Goal: Check status: Check status

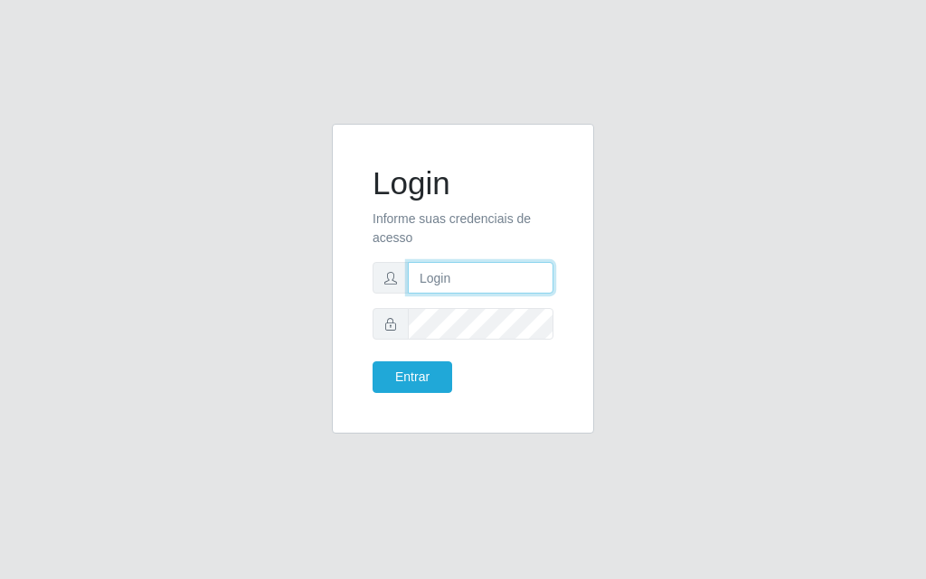
click at [433, 291] on input "text" at bounding box center [481, 278] width 146 height 32
type input "[PERSON_NAME]"
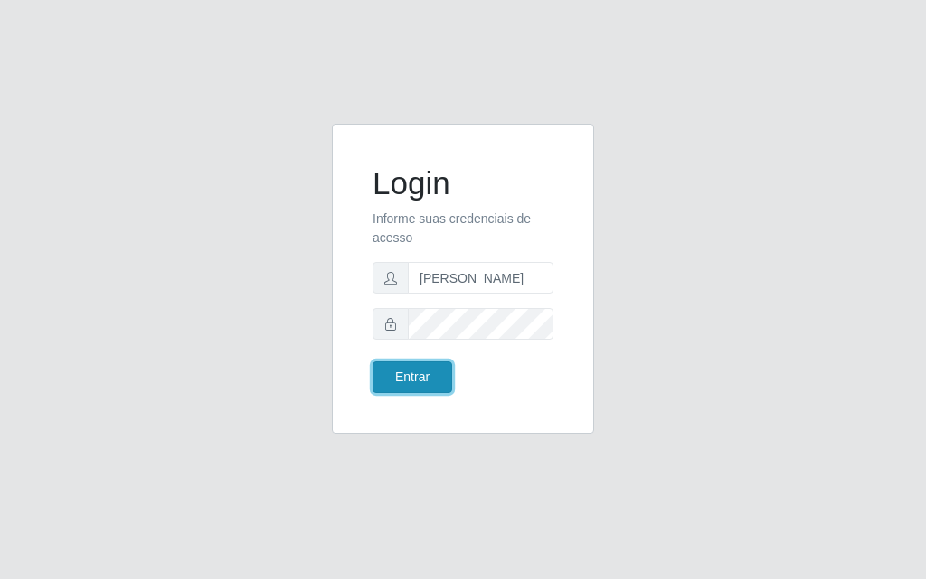
click at [418, 381] on button "Entrar" at bounding box center [412, 378] width 80 height 32
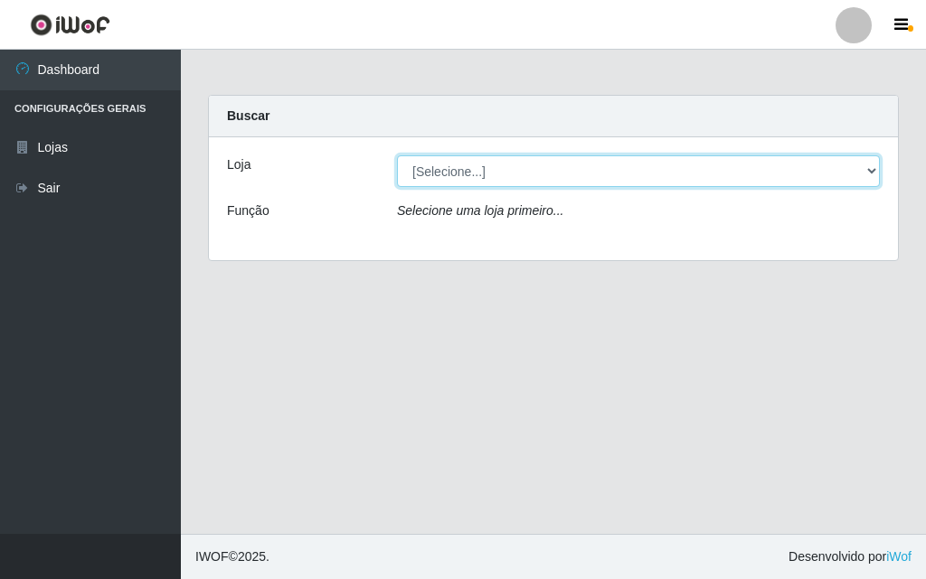
click at [860, 175] on select "[Selecione...] Divino Fogão - [GEOGRAPHIC_DATA]" at bounding box center [638, 171] width 483 height 32
select select "499"
click at [397, 155] on select "[Selecione...] Divino Fogão - [GEOGRAPHIC_DATA]" at bounding box center [638, 171] width 483 height 32
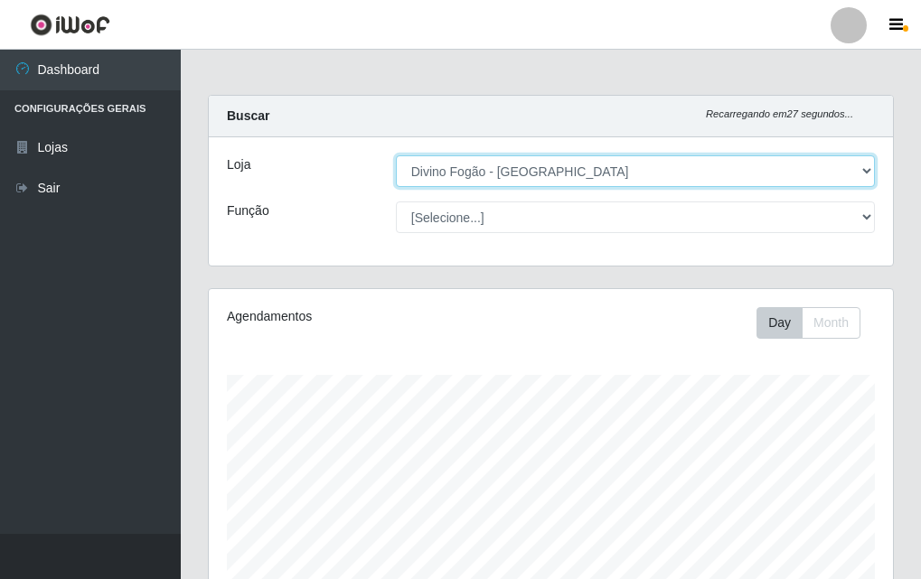
scroll to position [450, 0]
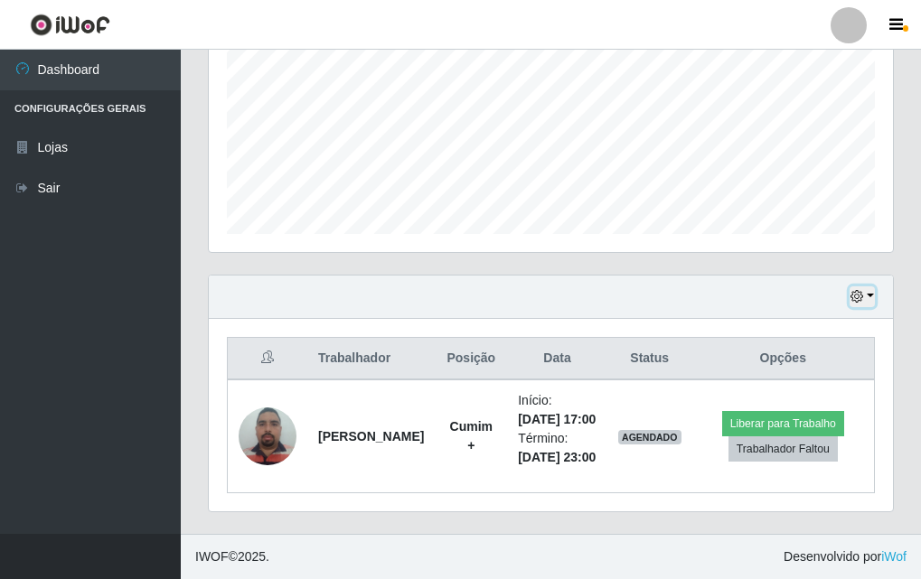
click at [873, 287] on button "button" at bounding box center [862, 297] width 25 height 21
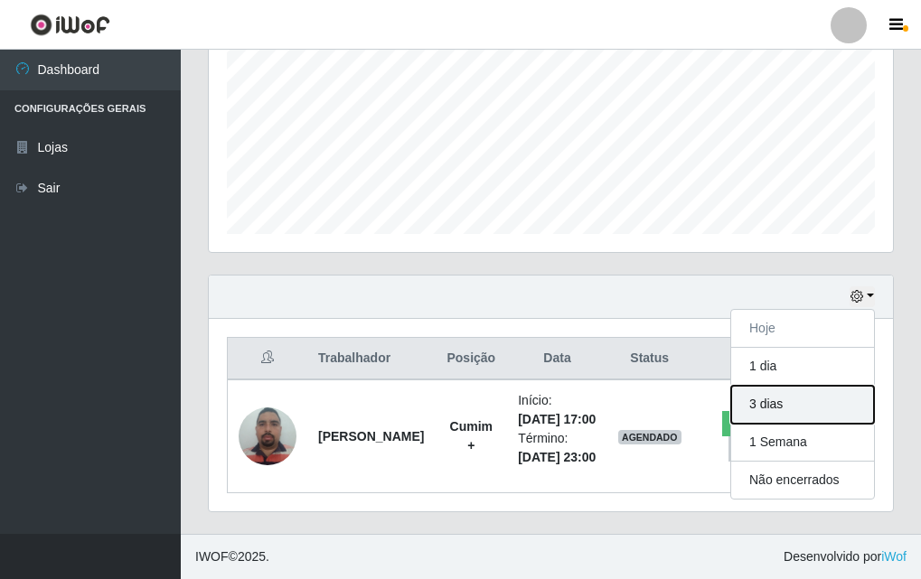
click at [747, 386] on button "3 dias" at bounding box center [802, 405] width 143 height 38
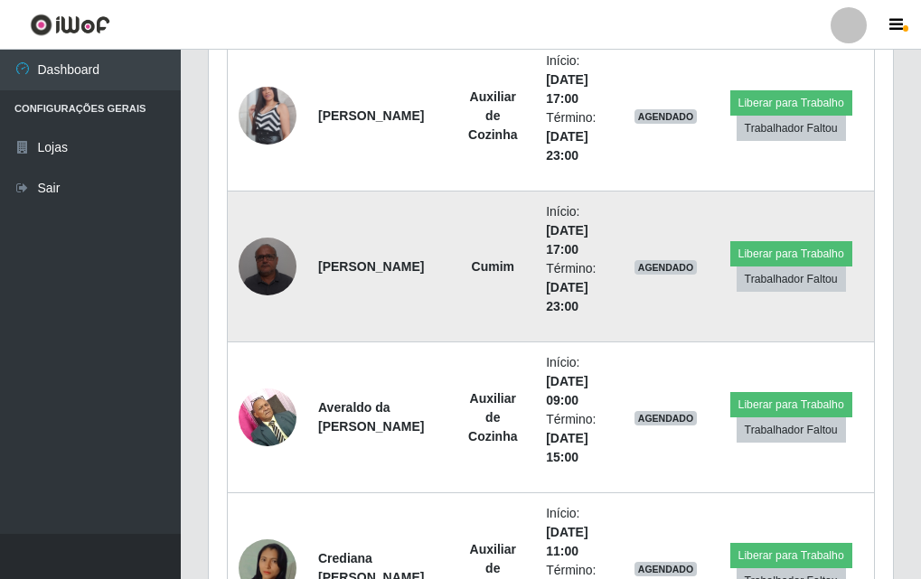
scroll to position [1446, 0]
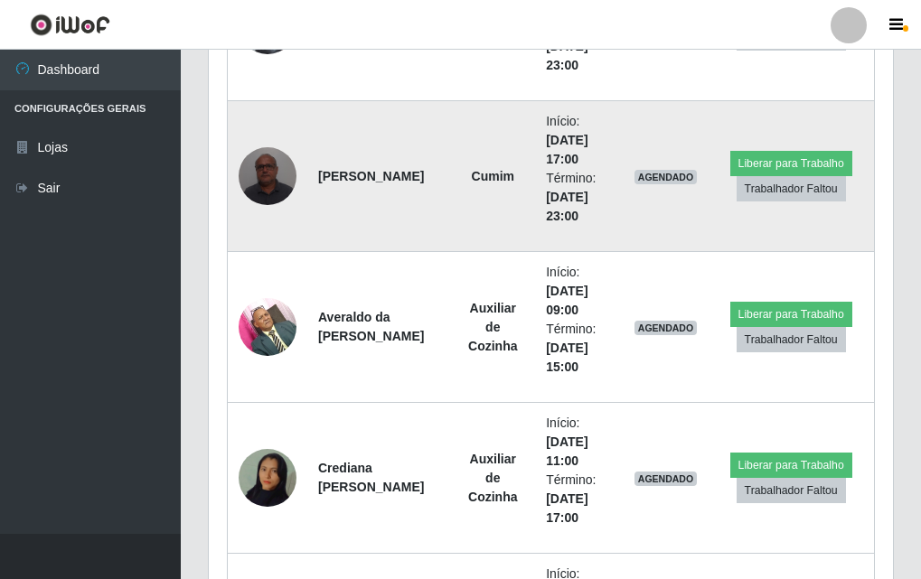
click at [268, 173] on img at bounding box center [268, 175] width 58 height 77
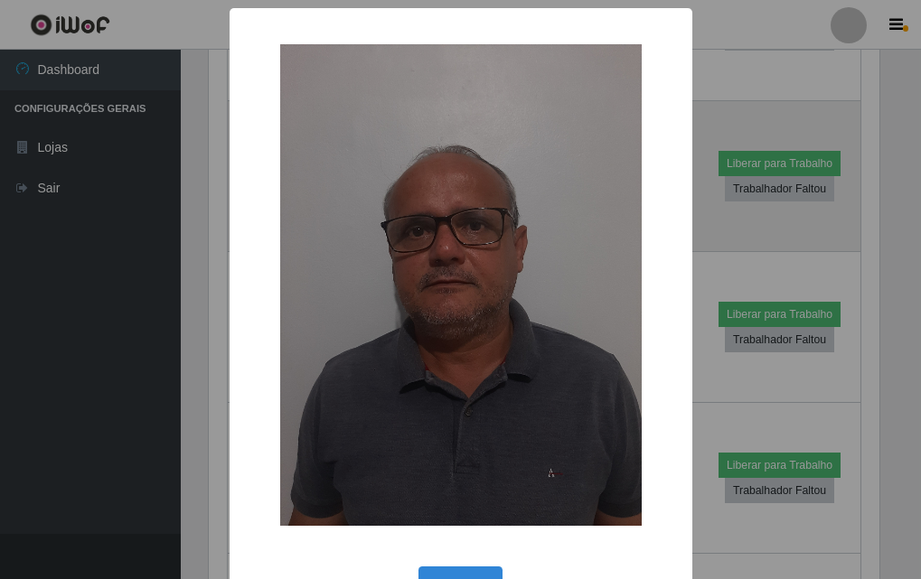
scroll to position [375, 675]
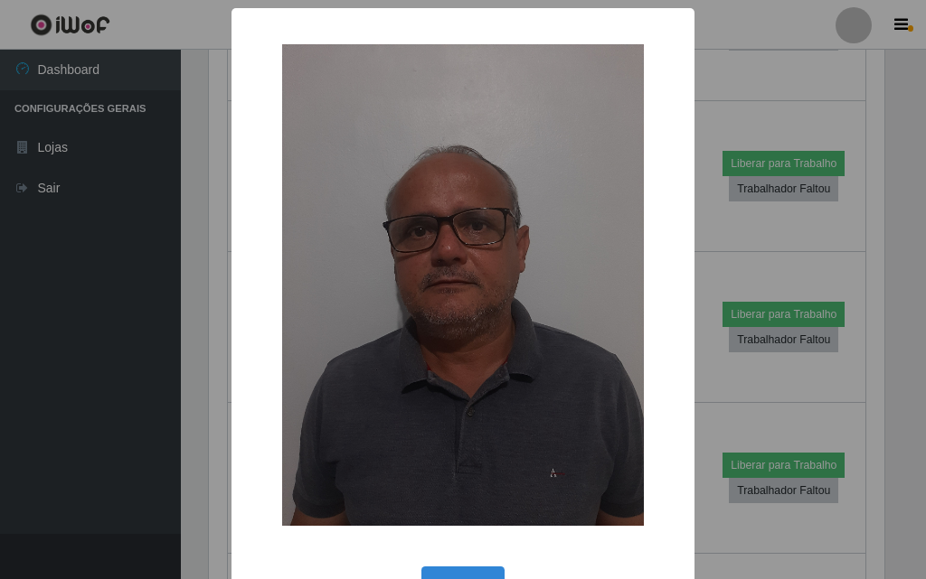
click at [66, 253] on div "× OK Cancel" at bounding box center [463, 289] width 926 height 579
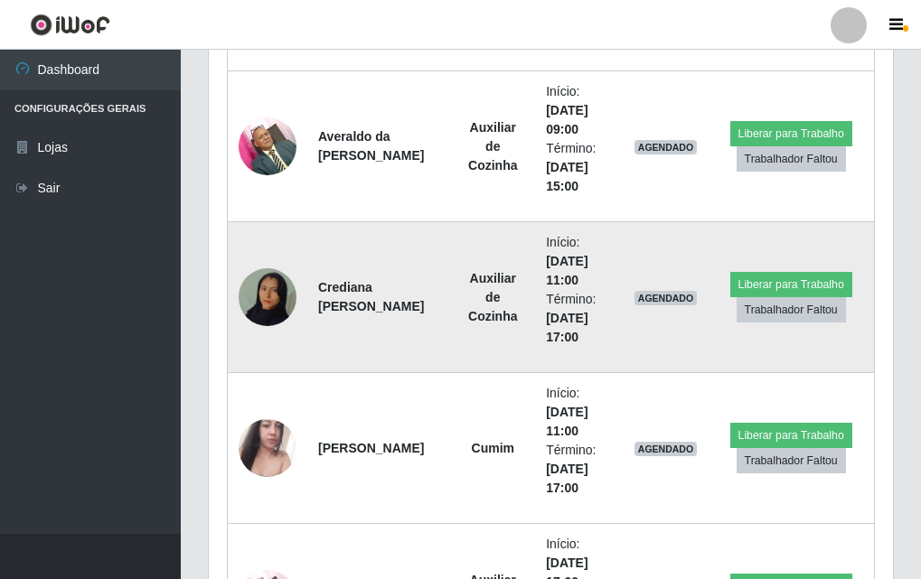
scroll to position [1988, 0]
